Goal: Check status

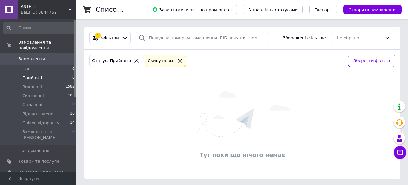
click at [177, 60] on icon at bounding box center [180, 61] width 6 height 6
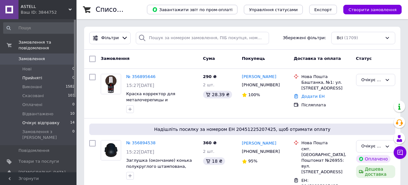
click at [47, 123] on span "Очікує відправку" at bounding box center [40, 123] width 37 height 6
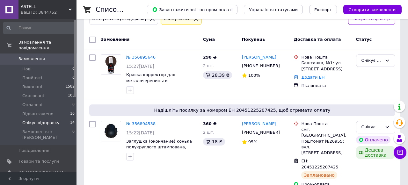
scroll to position [53, 0]
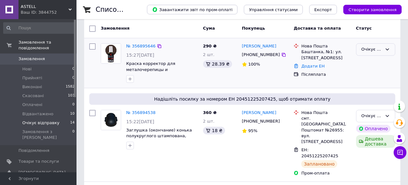
click at [388, 50] on icon at bounding box center [387, 49] width 5 height 5
click at [377, 96] on li "Відвантажено" at bounding box center [375, 101] width 39 height 18
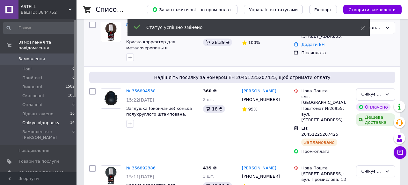
scroll to position [78, 0]
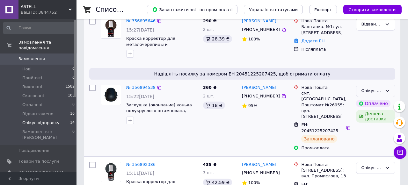
click at [386, 89] on icon at bounding box center [387, 90] width 5 height 5
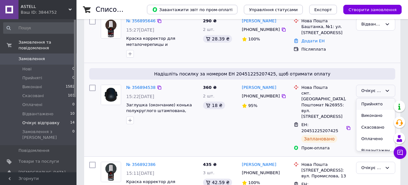
scroll to position [12, 0]
click at [371, 141] on li "Відвантажено" at bounding box center [375, 142] width 39 height 18
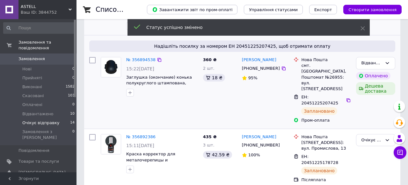
scroll to position [115, 0]
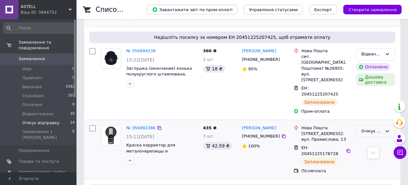
click at [387, 129] on icon at bounding box center [387, 131] width 5 height 5
click at [363, 173] on li "Відвантажено" at bounding box center [375, 182] width 39 height 18
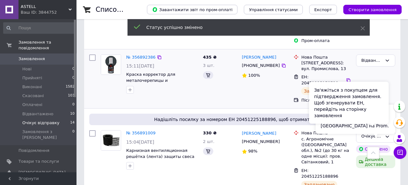
scroll to position [202, 0]
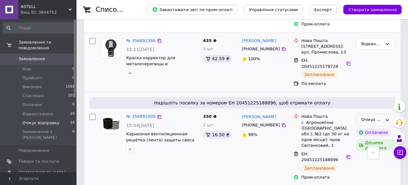
click at [387, 118] on icon at bounding box center [387, 120] width 5 height 5
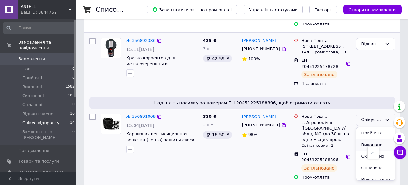
scroll to position [12, 0]
click at [362, 162] on li "Відвантажено" at bounding box center [375, 171] width 39 height 18
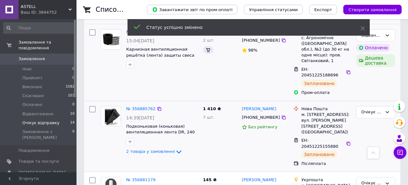
scroll to position [237, 0]
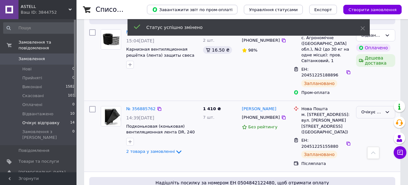
click at [387, 110] on icon at bounding box center [387, 112] width 5 height 5
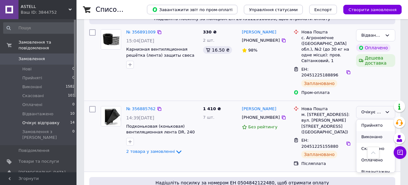
scroll to position [12, 0]
click at [368, 155] on li "Відвантажено" at bounding box center [375, 164] width 39 height 18
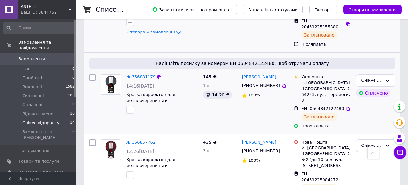
scroll to position [357, 0]
click at [388, 78] on icon at bounding box center [387, 80] width 5 height 5
click at [368, 122] on li "Відвантажено" at bounding box center [375, 131] width 39 height 18
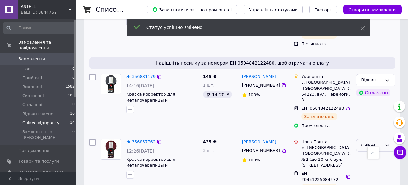
click at [387, 144] on icon at bounding box center [387, 145] width 4 height 2
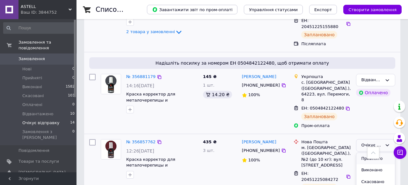
scroll to position [12, 0]
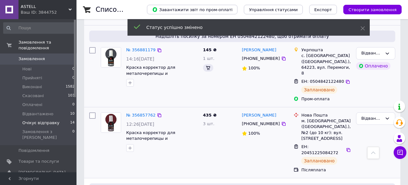
scroll to position [441, 0]
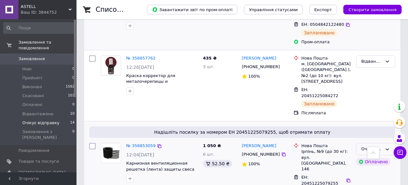
click at [387, 147] on icon at bounding box center [387, 149] width 5 height 5
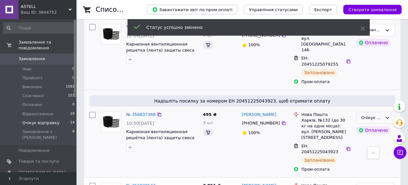
scroll to position [177, 0]
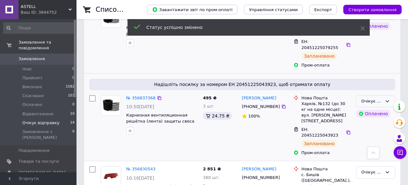
click at [388, 99] on icon at bounding box center [387, 101] width 5 height 5
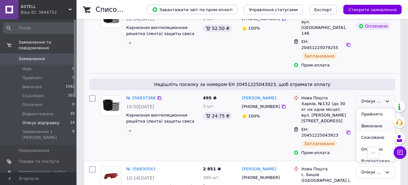
scroll to position [12, 0]
click at [364, 144] on li "Відвантажено" at bounding box center [375, 153] width 39 height 18
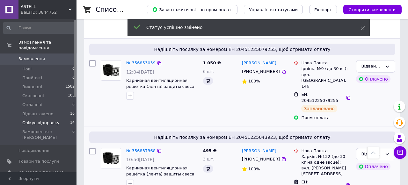
scroll to position [606, 0]
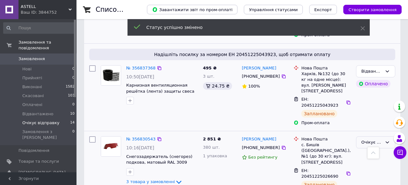
click at [388, 140] on icon at bounding box center [387, 142] width 5 height 5
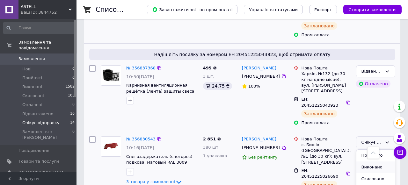
scroll to position [12, 0]
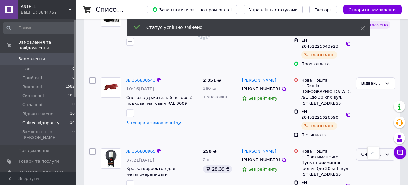
scroll to position [306, 0]
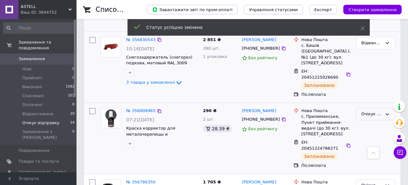
click at [387, 112] on icon at bounding box center [387, 114] width 5 height 5
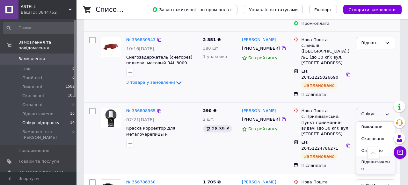
click at [373, 156] on li "Відвантажено" at bounding box center [375, 165] width 39 height 18
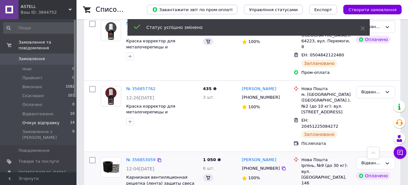
scroll to position [719, 0]
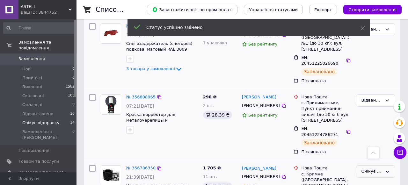
click at [387, 169] on icon at bounding box center [387, 171] width 5 height 5
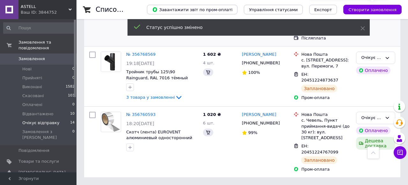
scroll to position [440, 0]
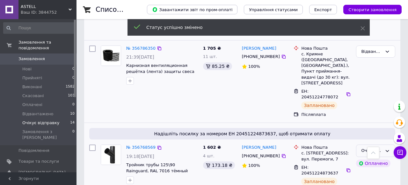
click at [386, 148] on icon at bounding box center [387, 150] width 5 height 5
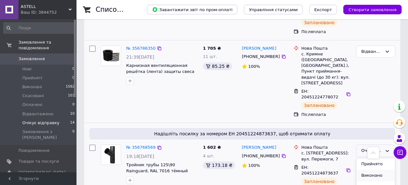
scroll to position [12, 0]
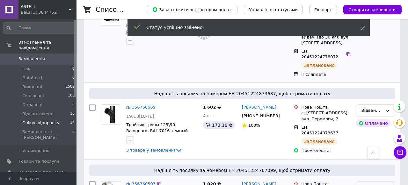
scroll to position [806, 0]
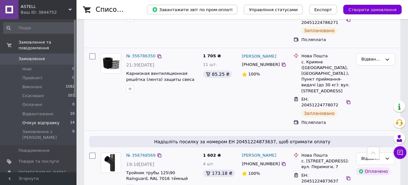
scroll to position [839, 0]
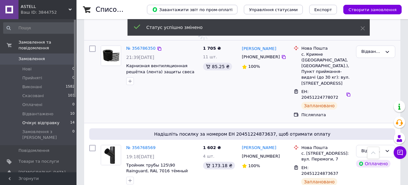
scroll to position [0, 0]
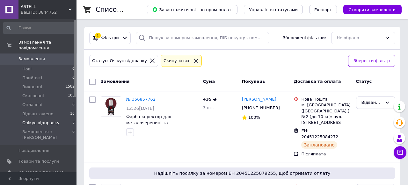
click at [193, 61] on icon at bounding box center [196, 61] width 6 height 6
